Goal: Navigation & Orientation: Find specific page/section

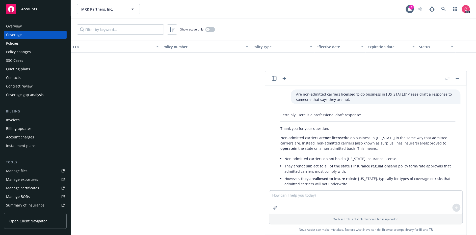
scroll to position [2030, 0]
